Goal: Navigation & Orientation: Find specific page/section

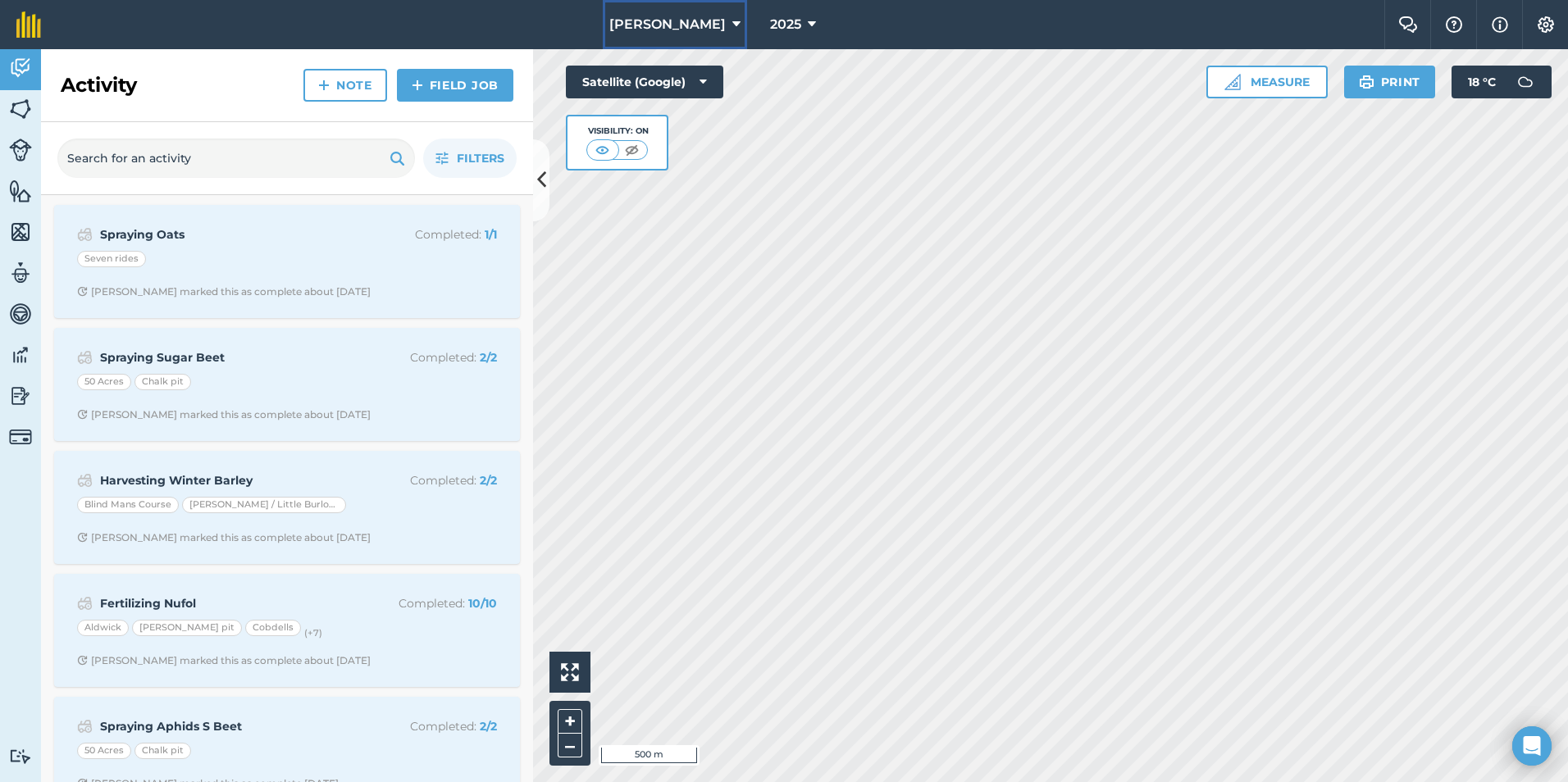
click at [692, 18] on span "[PERSON_NAME]" at bounding box center [667, 25] width 116 height 20
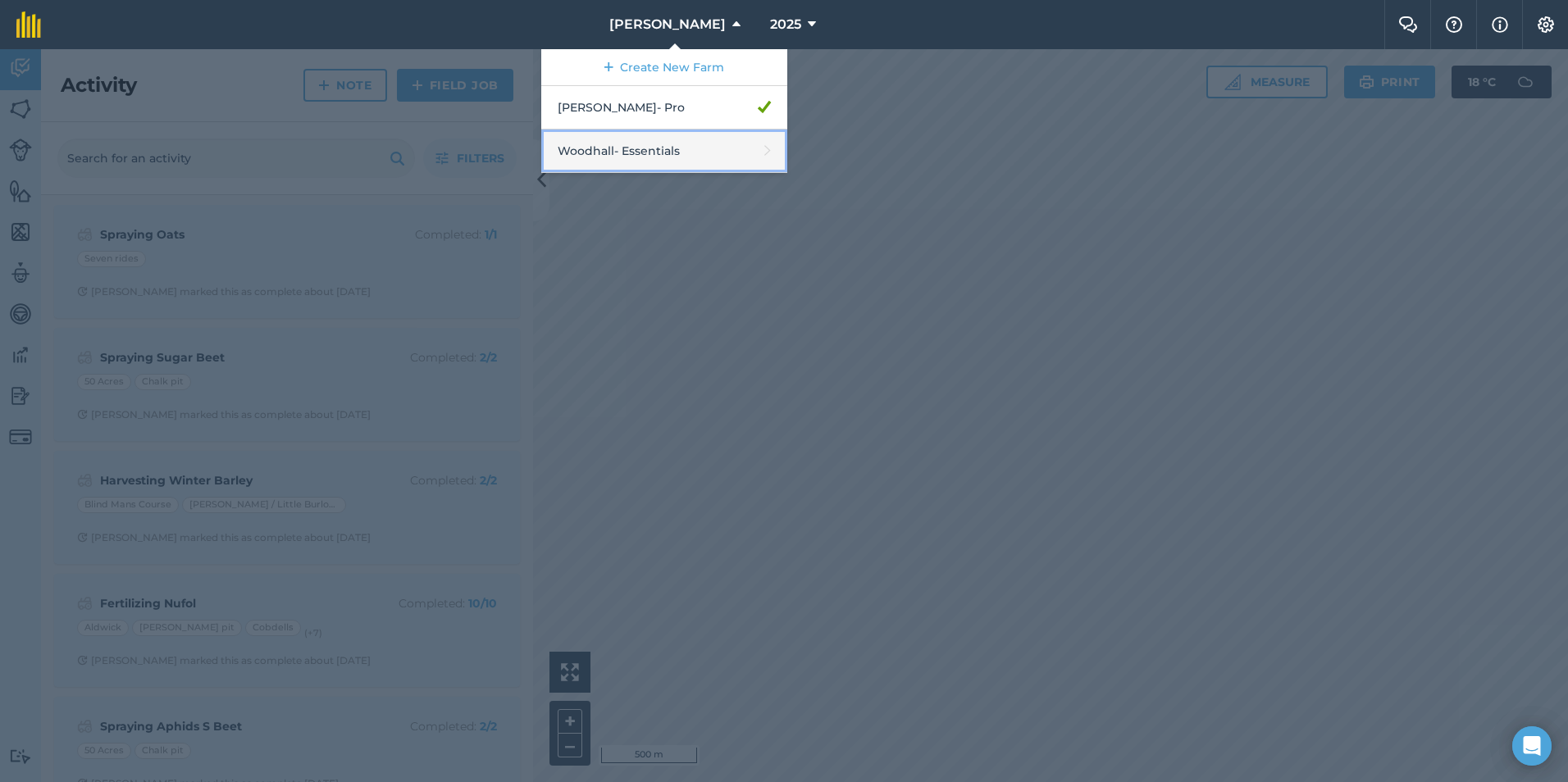
click at [698, 150] on link "Woodhall - Essentials" at bounding box center [664, 151] width 246 height 43
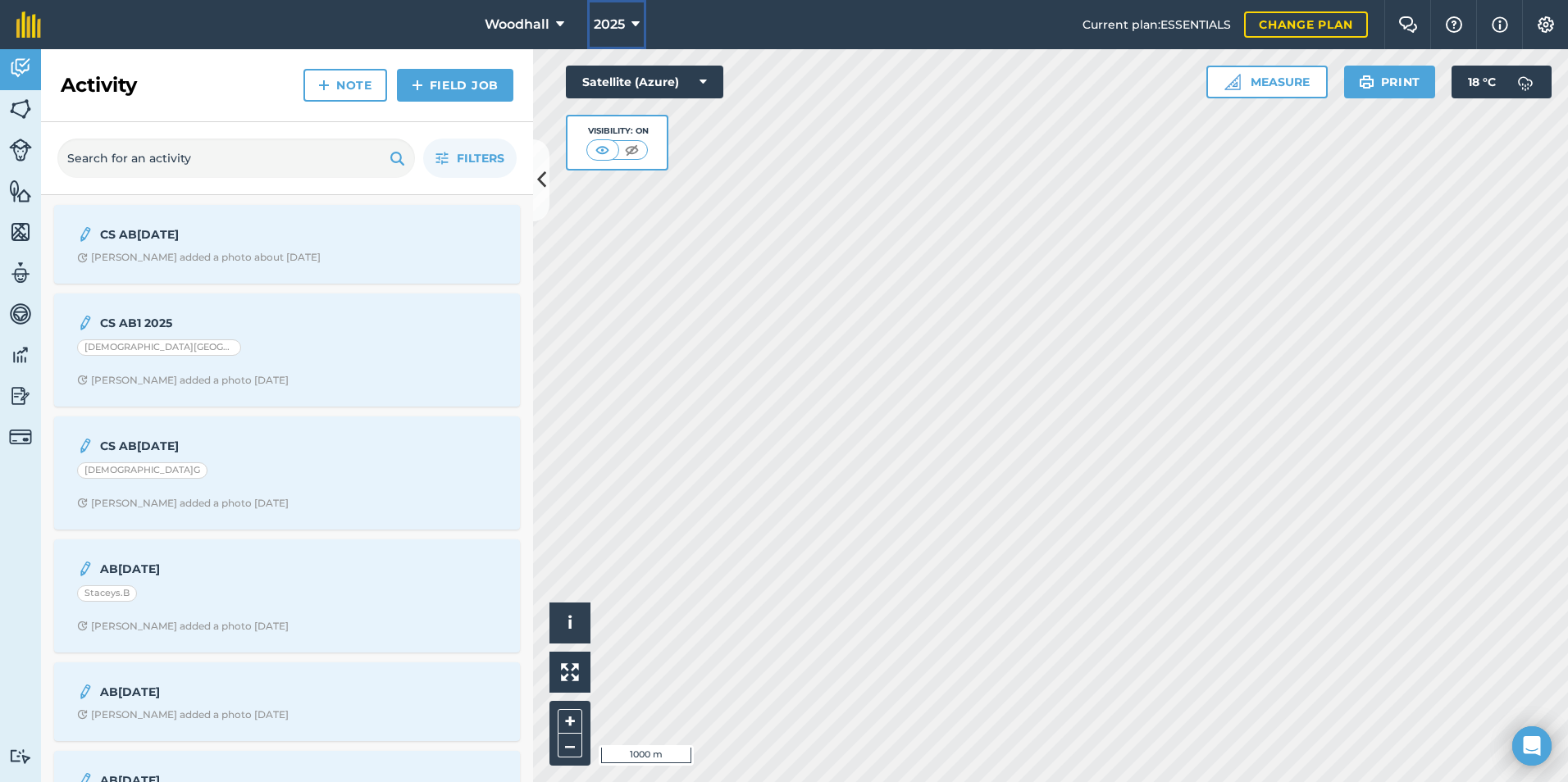
click at [613, 25] on span "2025" at bounding box center [609, 25] width 31 height 20
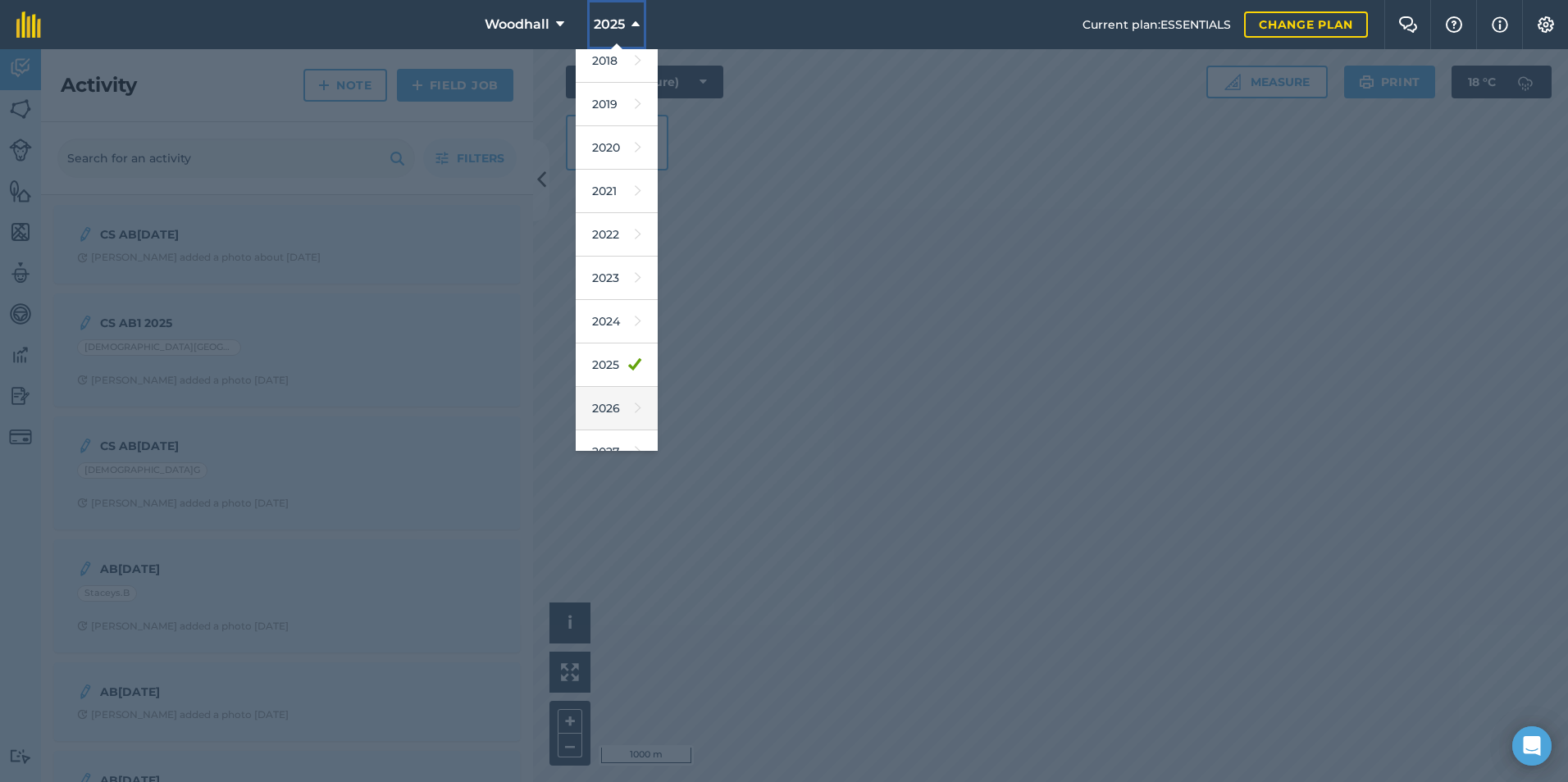
scroll to position [77, 0]
click at [614, 377] on link "2026" at bounding box center [616, 386] width 82 height 43
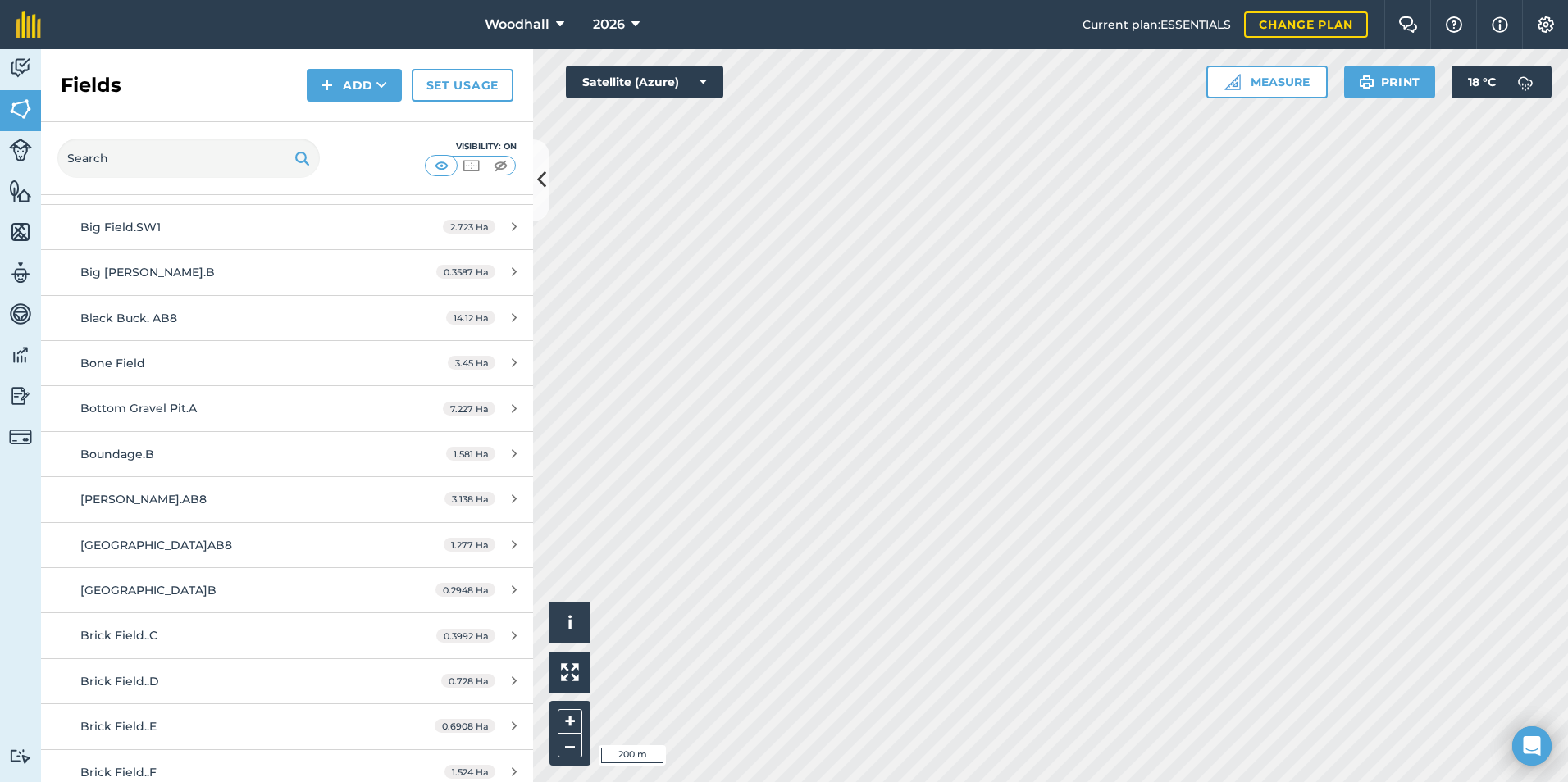
scroll to position [1097, 0]
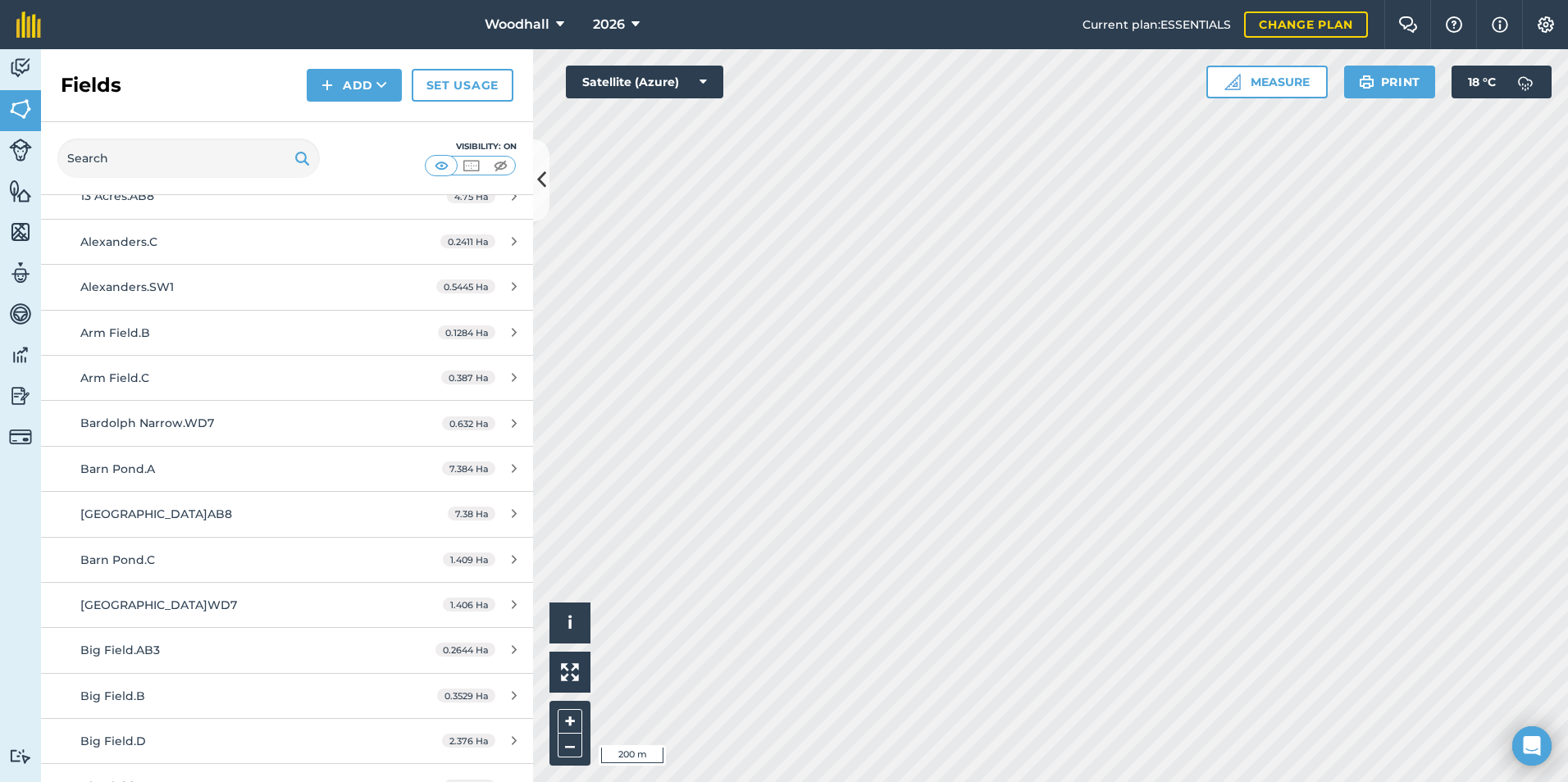
click at [520, 188] on div "Visibility: On" at bounding box center [287, 158] width 492 height 73
